Goal: Task Accomplishment & Management: Use online tool/utility

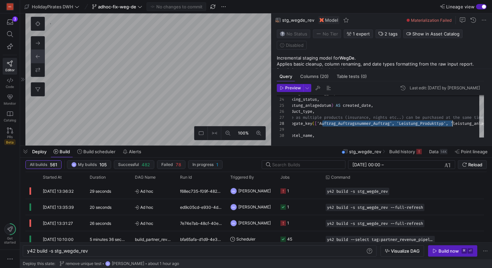
scroll to position [0, 61]
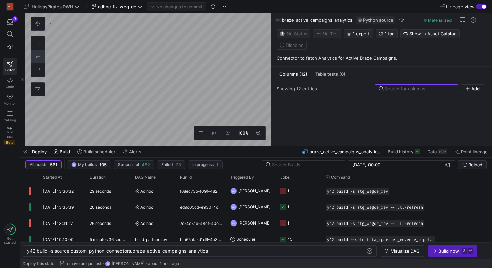
scroll to position [677, 0]
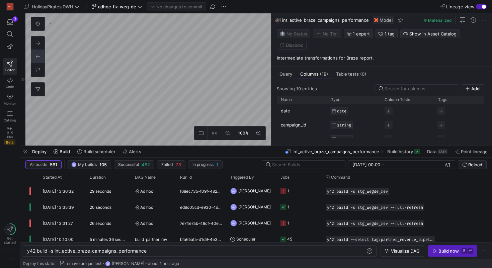
scroll to position [153, 0]
click at [288, 76] on span "Query" at bounding box center [286, 74] width 13 height 4
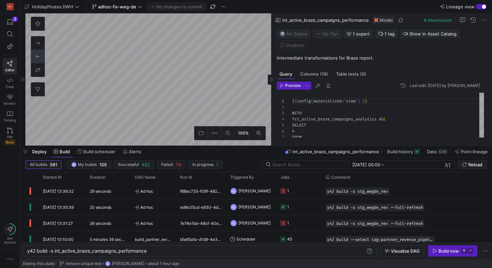
scroll to position [60, 0]
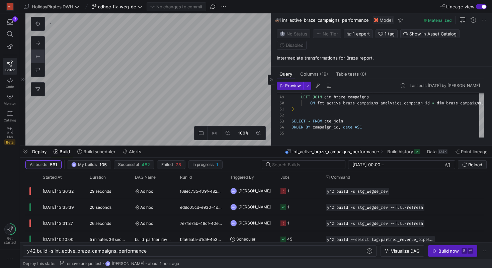
type textarea "y42 build -s fct_active_braze_campaigns_analytics"
type textarea "{{ config( materialized='incremental', unique_key=['campaign_id','date'], incre…"
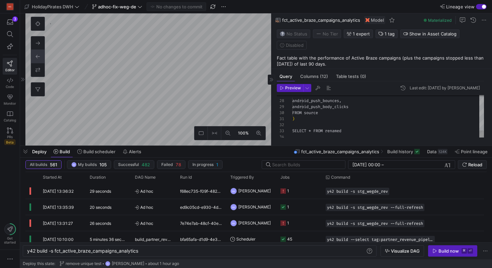
scroll to position [179, 0]
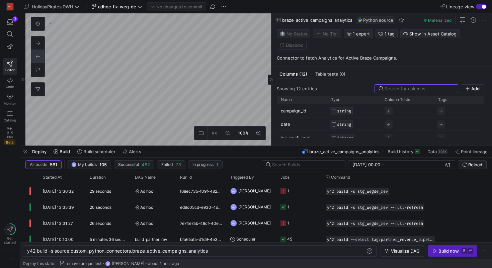
scroll to position [693, 0]
type textarea "y42 build"
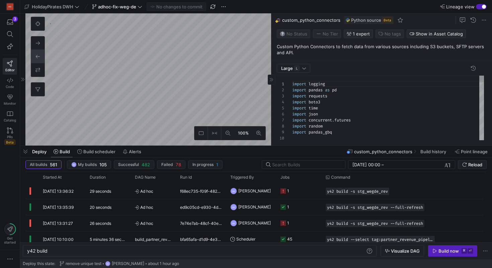
scroll to position [60, 0]
